Goal: Task Accomplishment & Management: Use online tool/utility

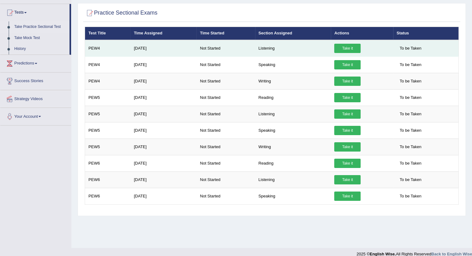
click at [346, 48] on link "Take it" at bounding box center [347, 48] width 26 height 9
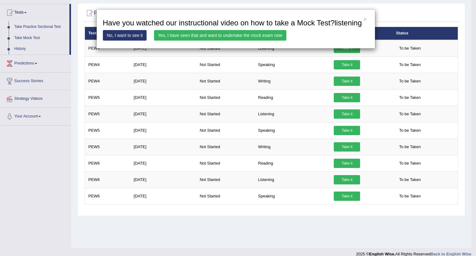
click at [256, 38] on link "Yes, I have seen that and want to undertake the mock exam now" at bounding box center [220, 35] width 132 height 11
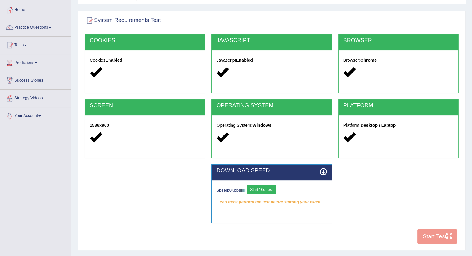
scroll to position [69, 0]
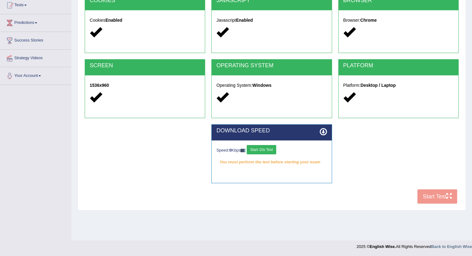
click at [266, 147] on button "Start 10s Test" at bounding box center [261, 149] width 29 height 9
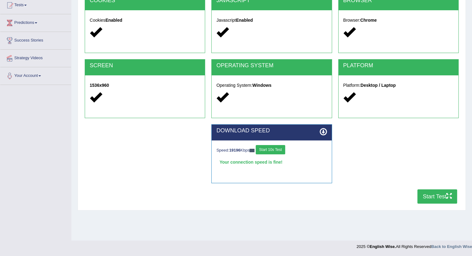
click at [425, 197] on button "Start Test" at bounding box center [437, 197] width 40 height 14
